Goal: Book appointment/travel/reservation

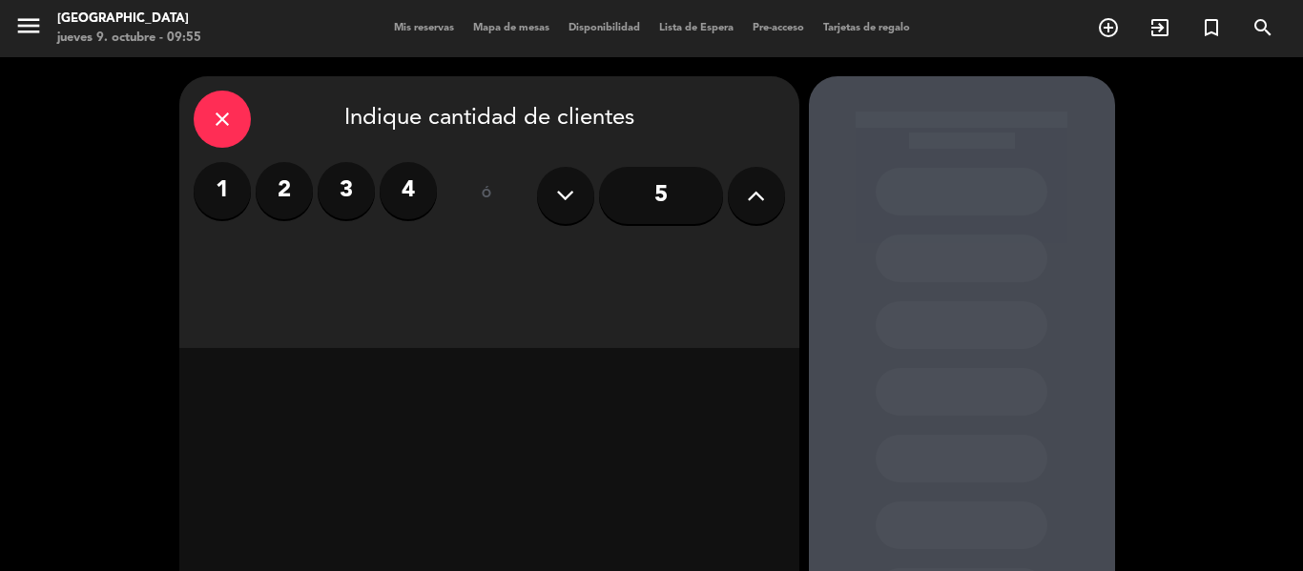
click at [404, 21] on div "Mis reservas Mapa de mesas Disponibilidad Lista de Espera Pre-acceso Tarjetas d…" at bounding box center [651, 28] width 535 height 17
click at [404, 26] on span "Mis reservas" at bounding box center [423, 28] width 79 height 10
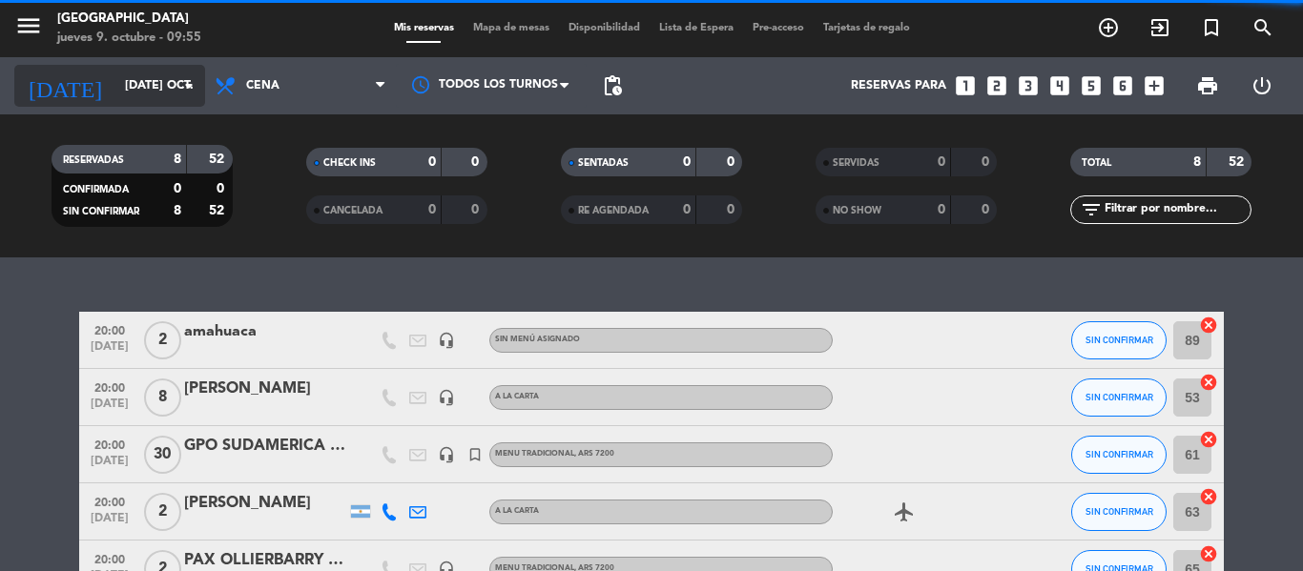
click at [190, 78] on icon "arrow_drop_down" at bounding box center [188, 85] width 23 height 23
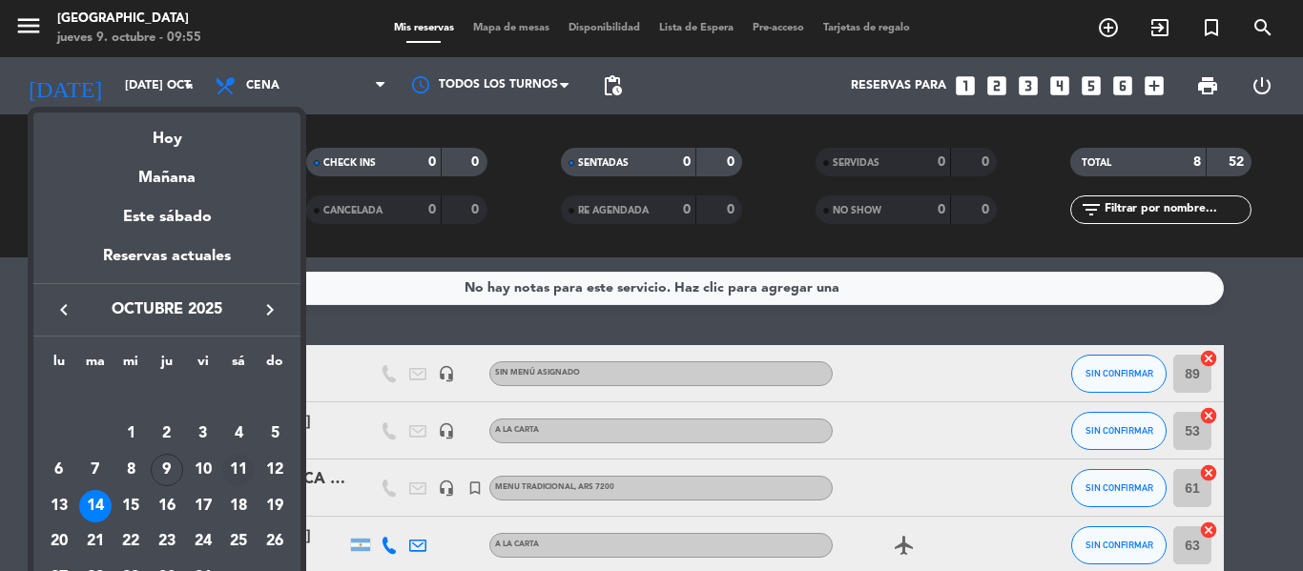
click at [248, 471] on div "11" at bounding box center [238, 470] width 32 height 32
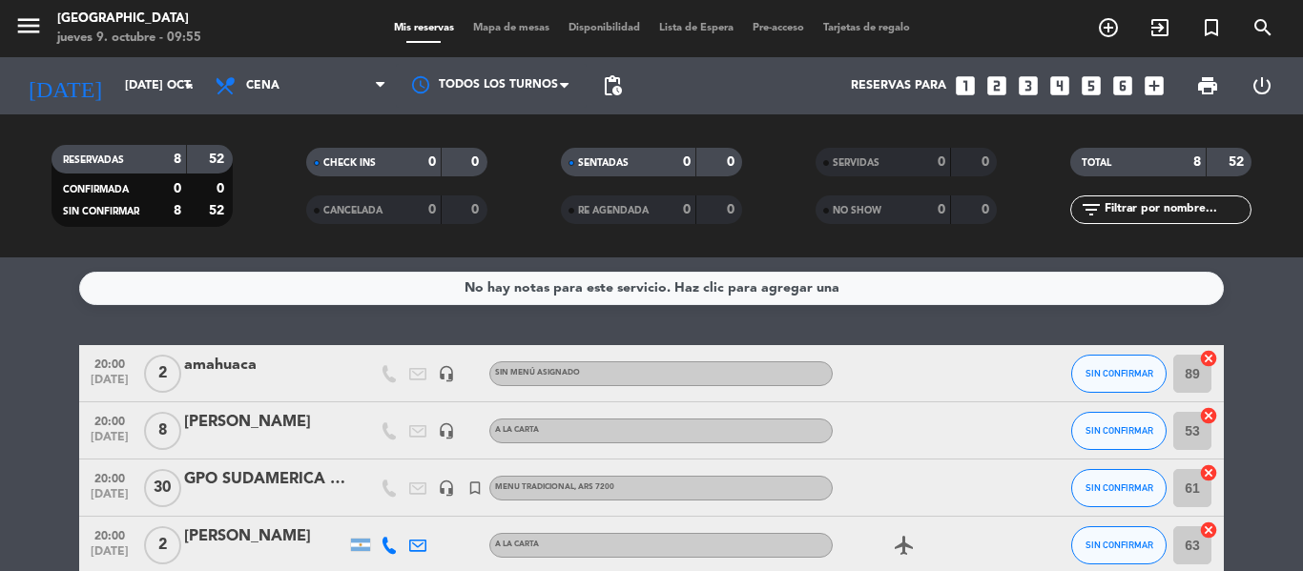
type input "sáb. [DATE]"
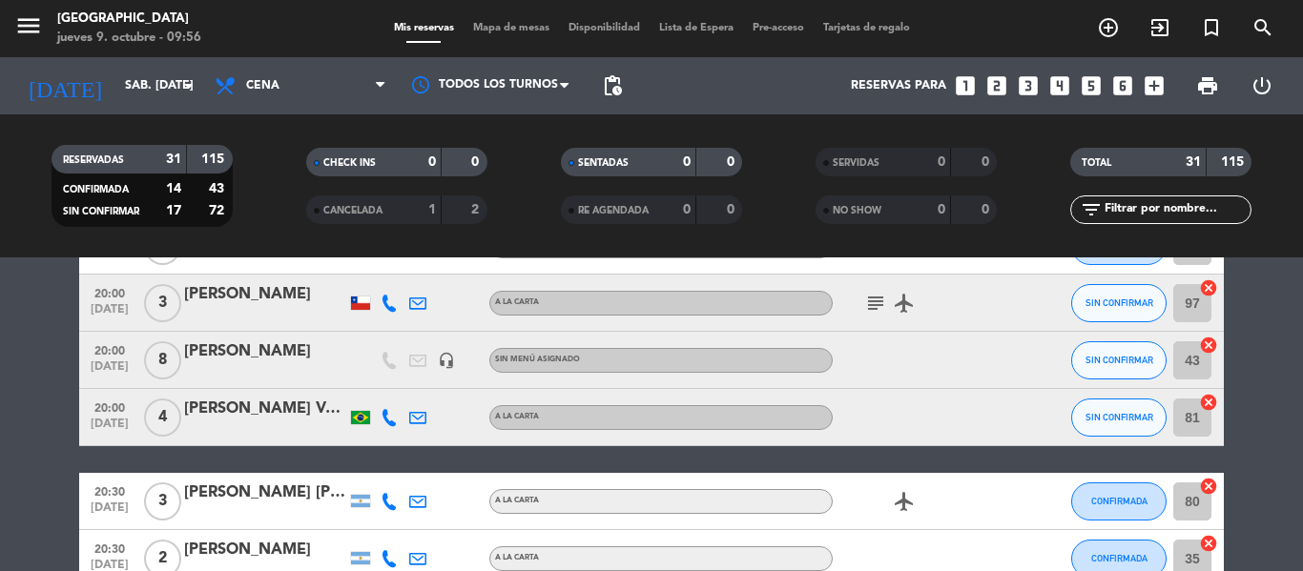
scroll to position [191, 0]
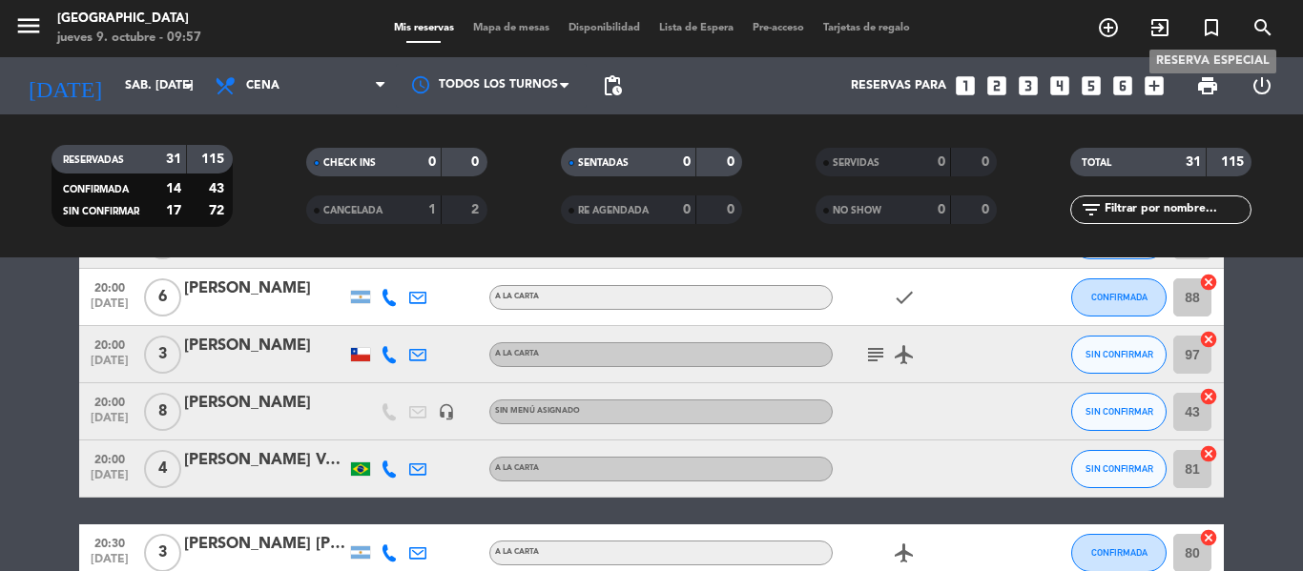
click at [1209, 22] on icon "turned_in_not" at bounding box center [1211, 27] width 23 height 23
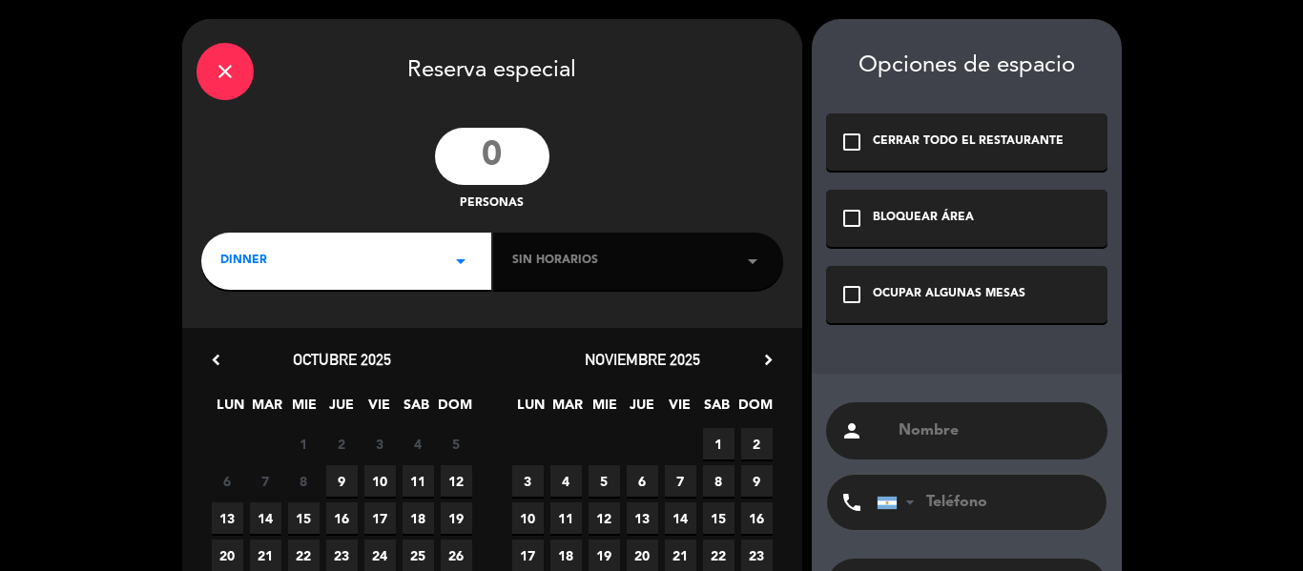
click at [500, 140] on input "number" at bounding box center [492, 156] width 114 height 57
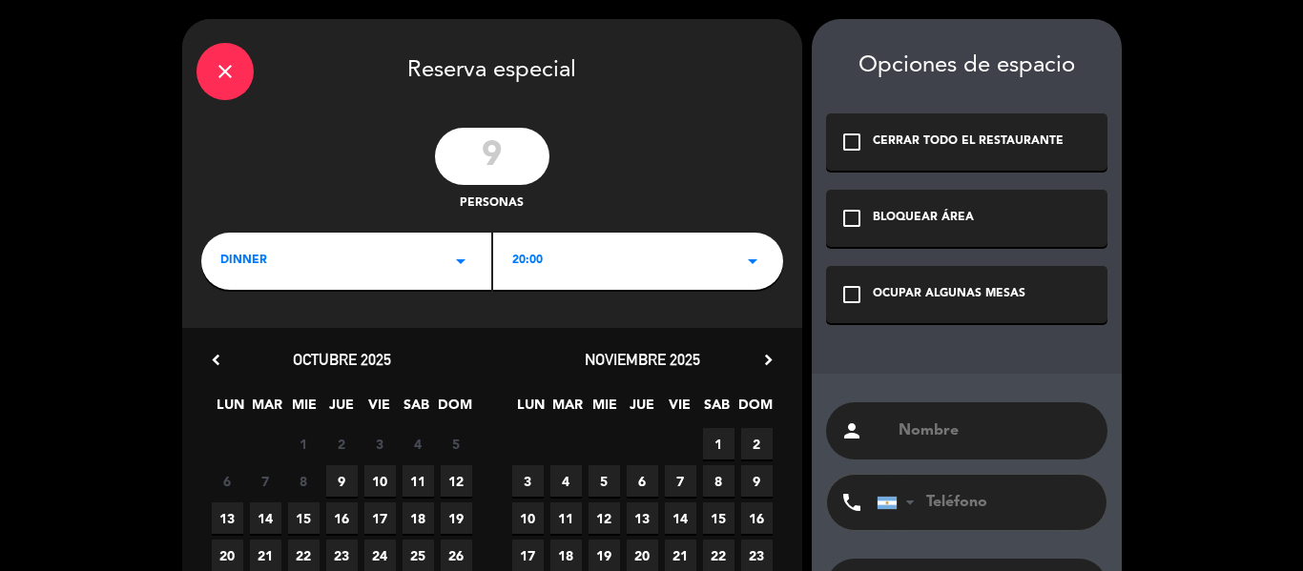
type input "9"
click at [427, 483] on span "11" at bounding box center [418, 480] width 31 height 31
click at [871, 296] on div "check_box_outline_blank OCUPAR ALGUNAS MESAS" at bounding box center [966, 294] width 281 height 57
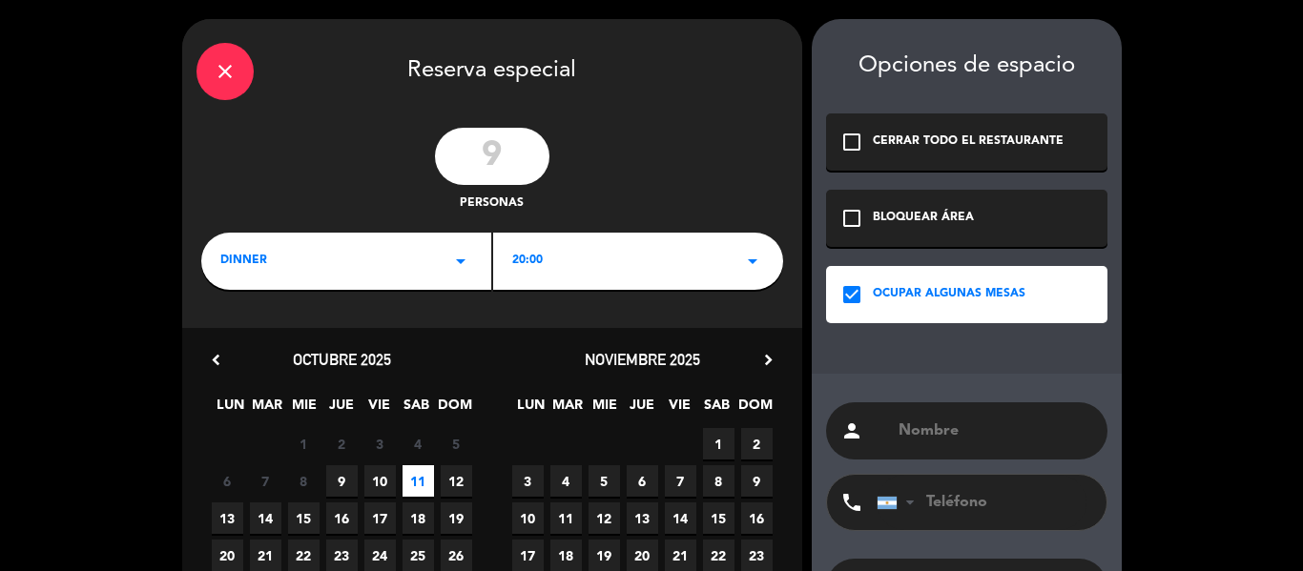
click at [903, 425] on input "text" at bounding box center [995, 431] width 196 height 27
type input "v"
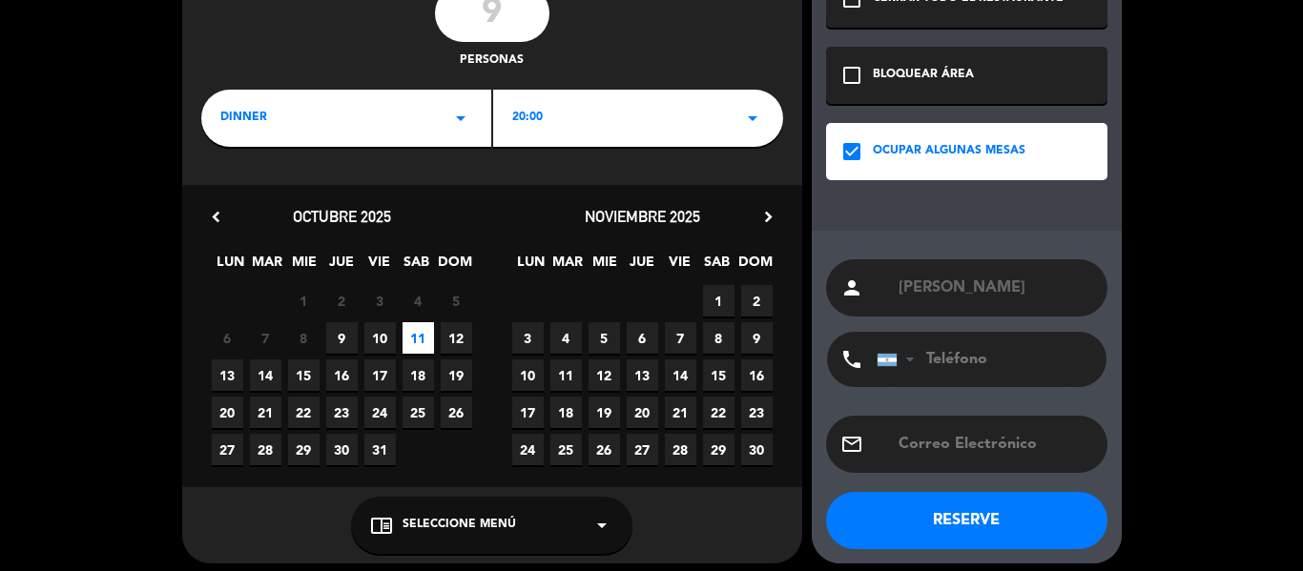
scroll to position [154, 0]
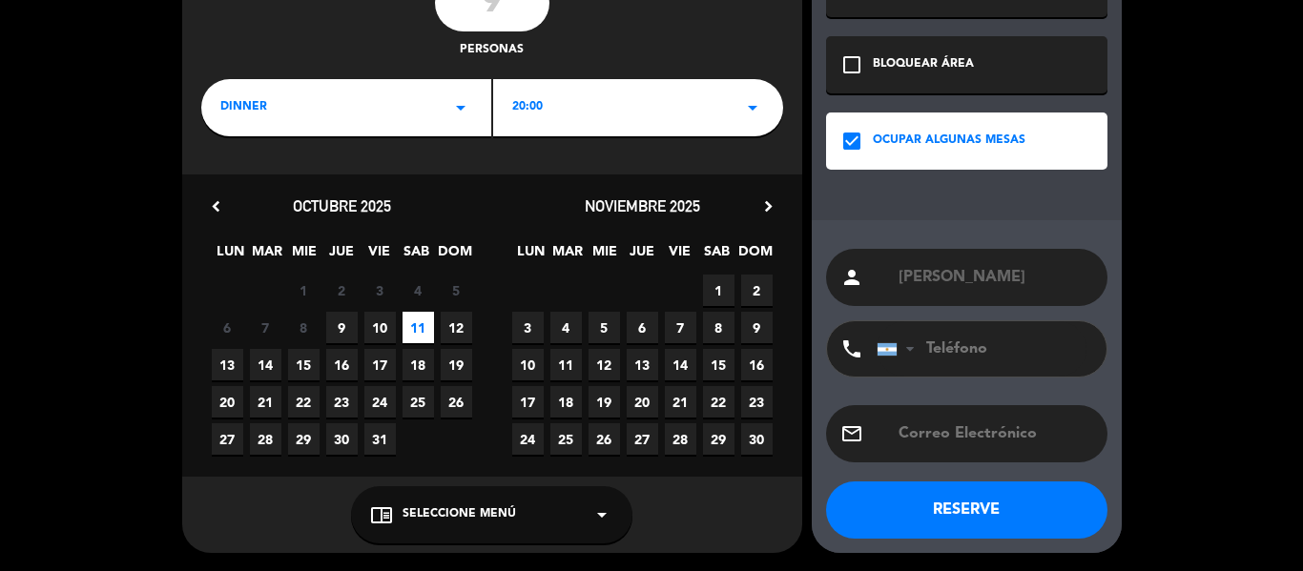
type input "[PERSON_NAME]"
click at [507, 512] on span "Seleccione Menú" at bounding box center [460, 515] width 114 height 19
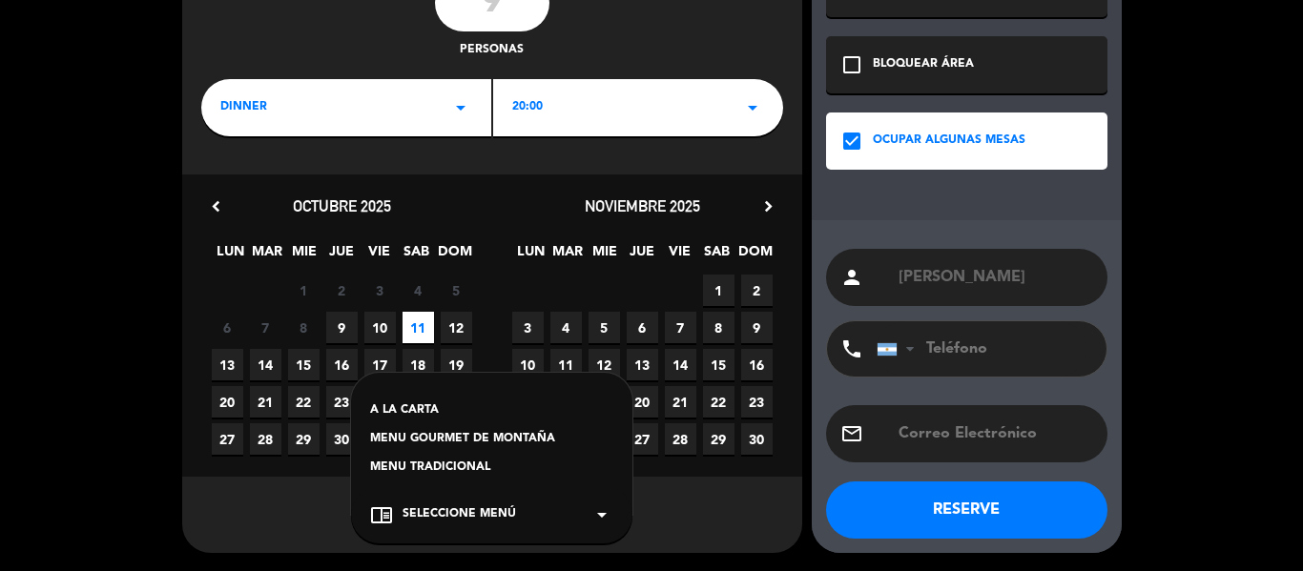
click at [470, 471] on div "MENU TRADICIONAL" at bounding box center [491, 468] width 243 height 19
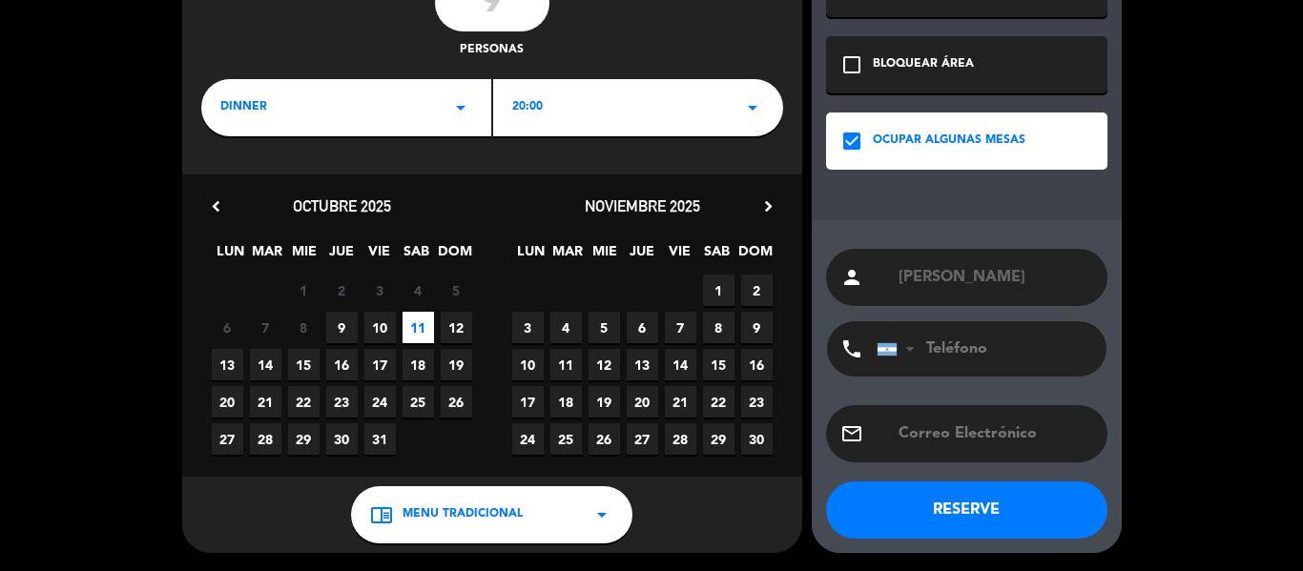
click at [965, 509] on button "RESERVE" at bounding box center [966, 510] width 281 height 57
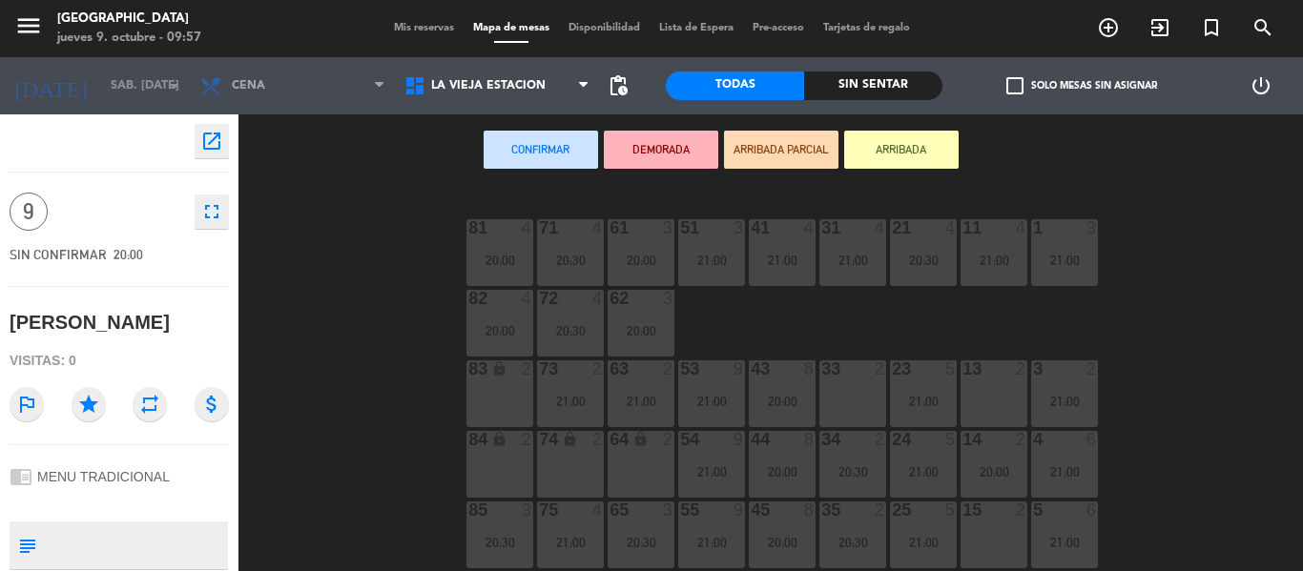
click at [511, 387] on div "83 lock 2" at bounding box center [499, 394] width 67 height 67
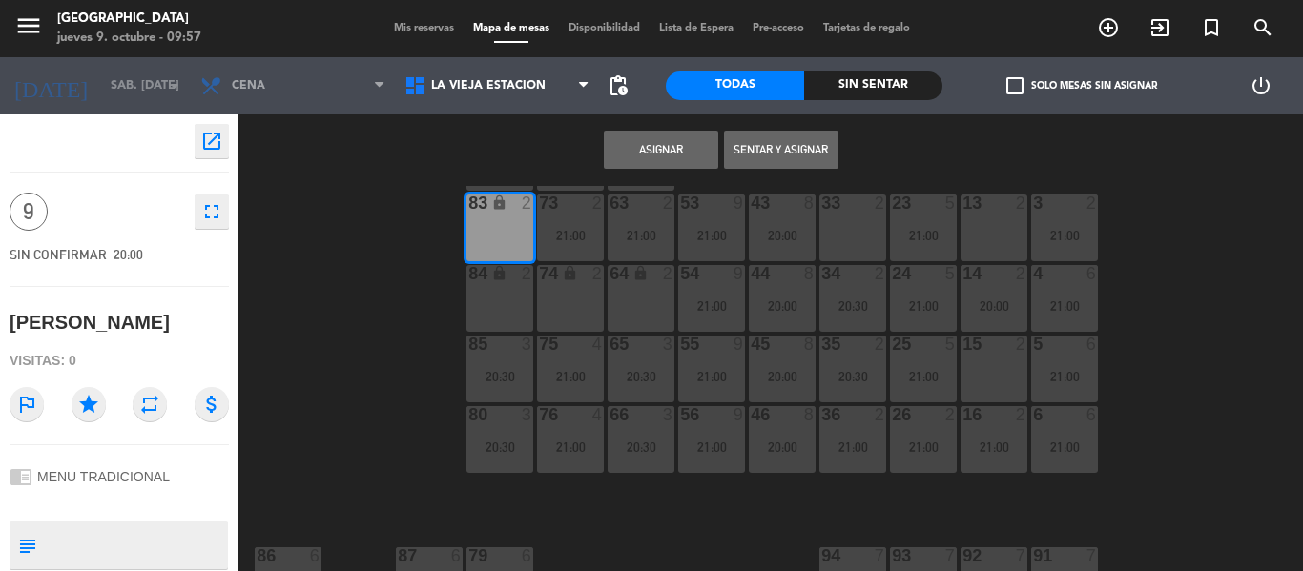
scroll to position [191, 0]
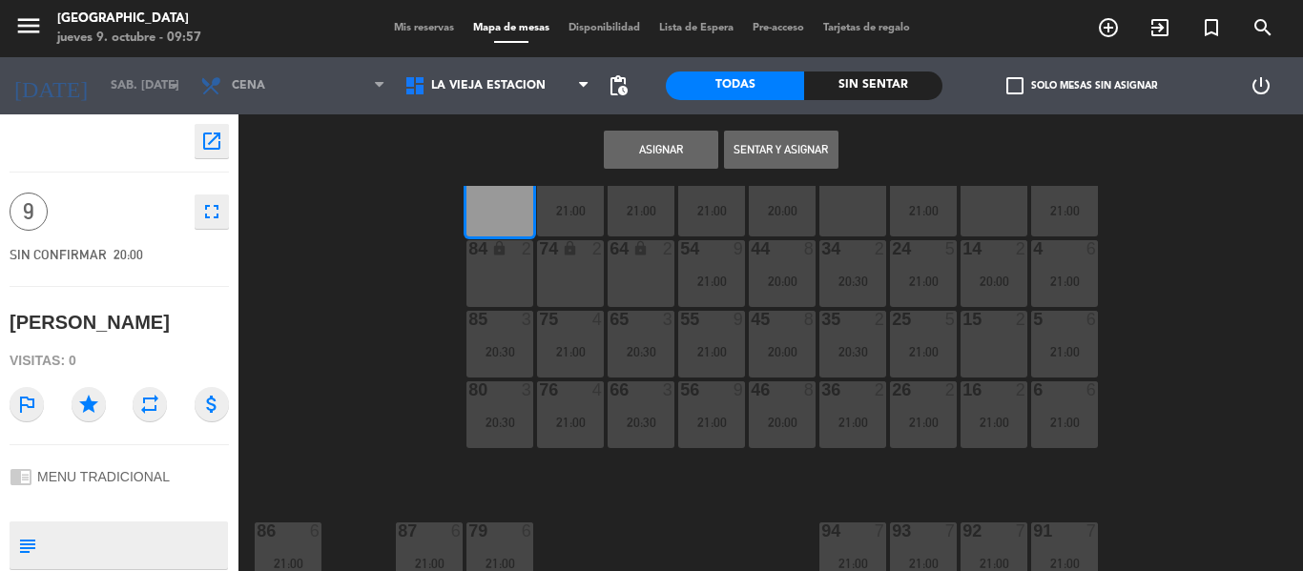
click at [682, 155] on button "Asignar" at bounding box center [661, 150] width 114 height 38
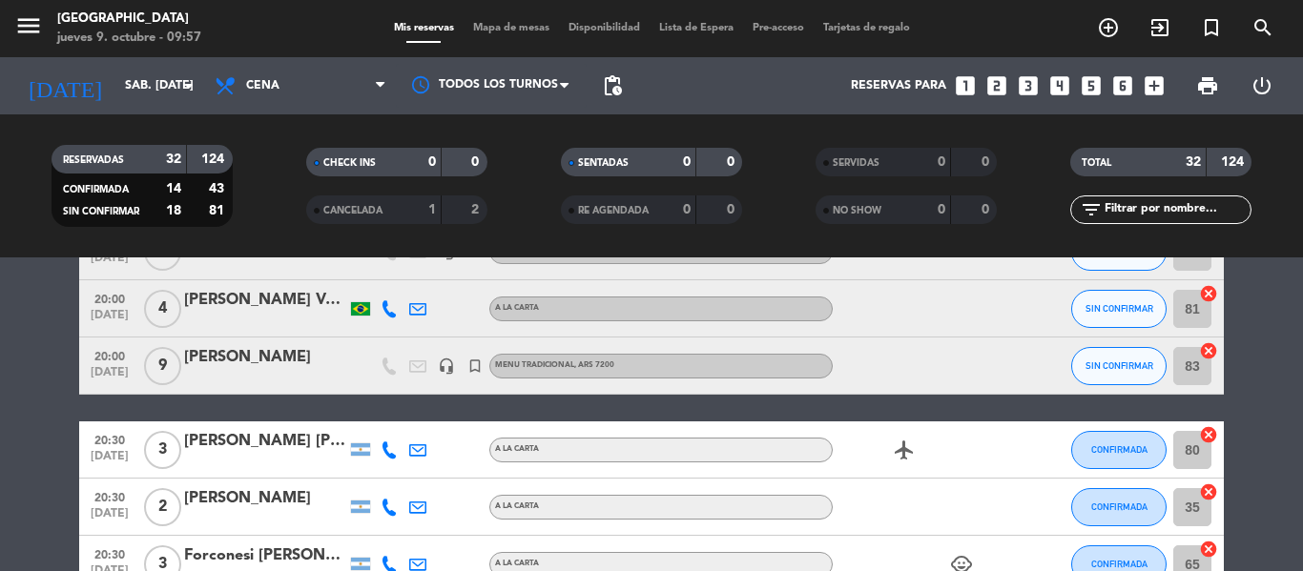
scroll to position [382, 0]
